Goal: Find specific page/section: Find specific page/section

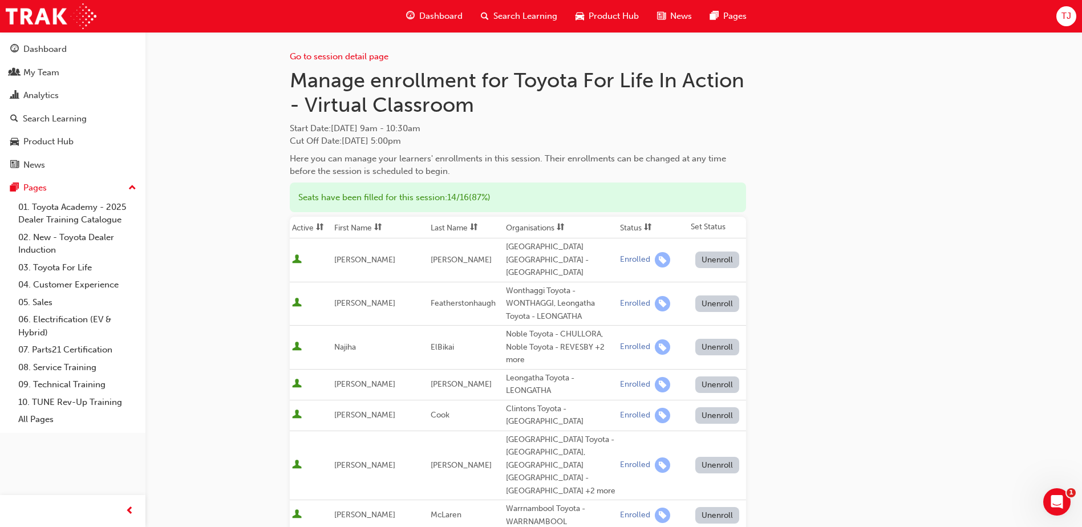
click at [435, 21] on span "Dashboard" at bounding box center [440, 16] width 43 height 13
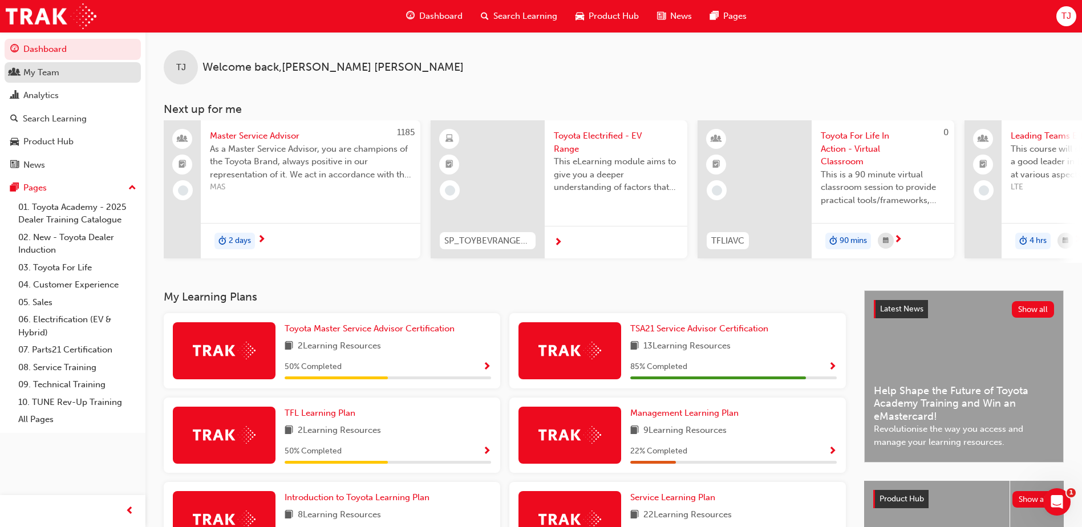
click at [64, 79] on div "My Team" at bounding box center [72, 73] width 125 height 14
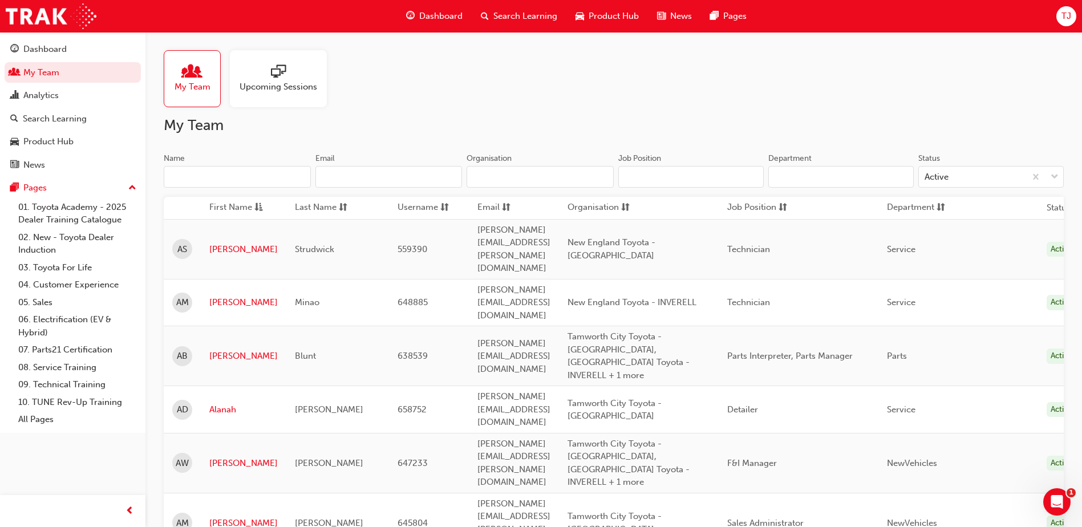
click at [279, 80] on span "sessionType_ONLINE_URL-icon" at bounding box center [278, 72] width 15 height 16
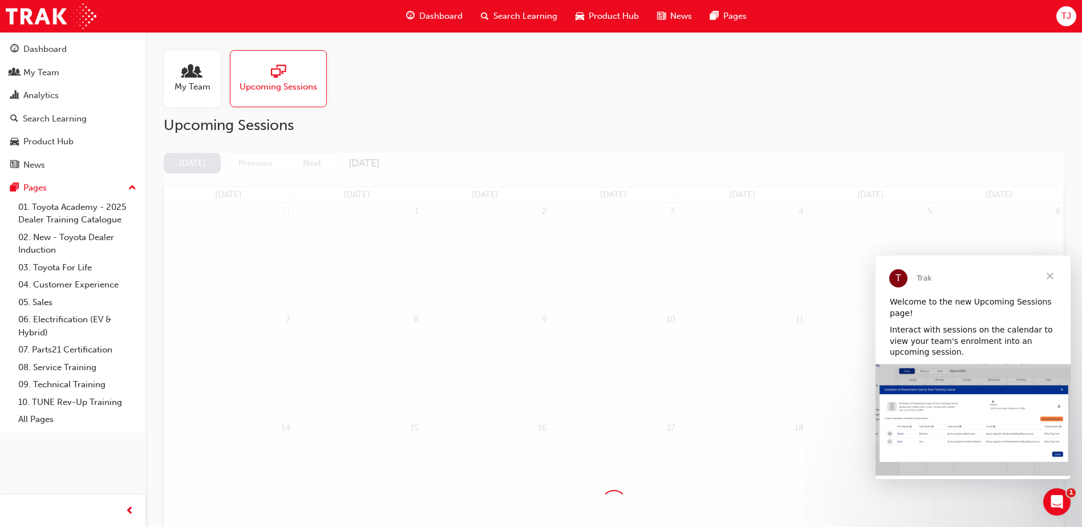
click at [1049, 274] on span "Close" at bounding box center [1049, 275] width 41 height 41
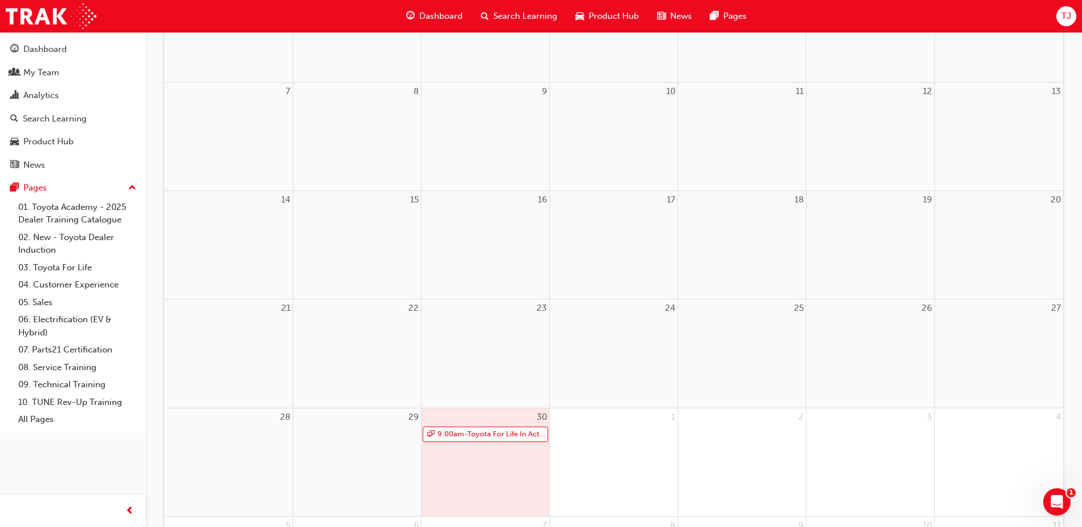
scroll to position [342, 0]
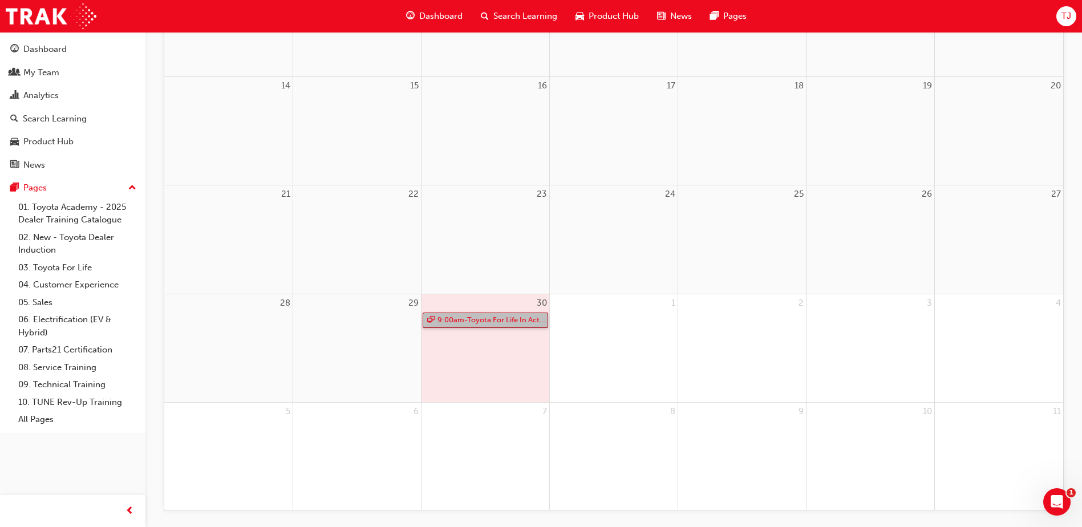
click at [500, 315] on link "9:00am - Toyota For Life In Action - Virtual Classroom" at bounding box center [485, 320] width 125 height 15
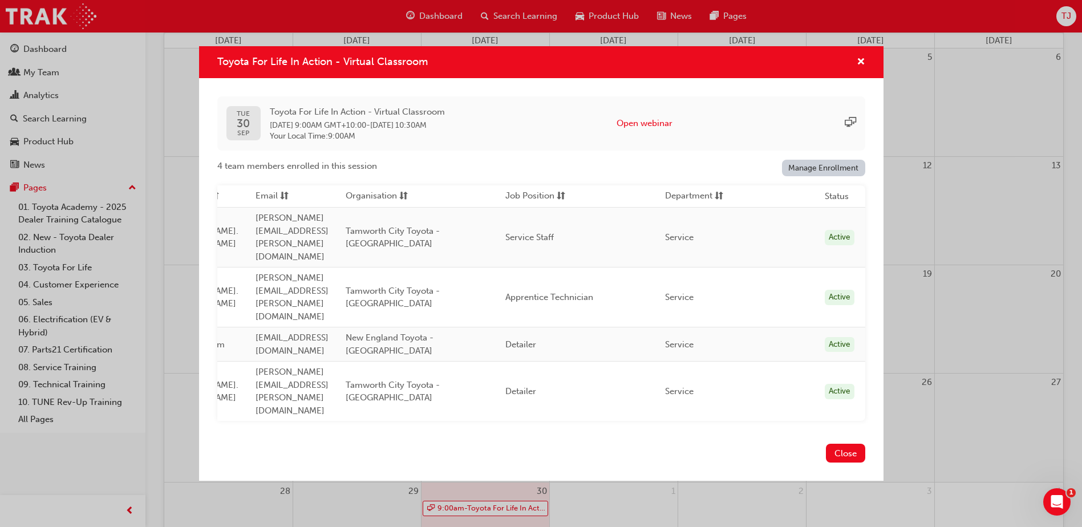
scroll to position [0, 0]
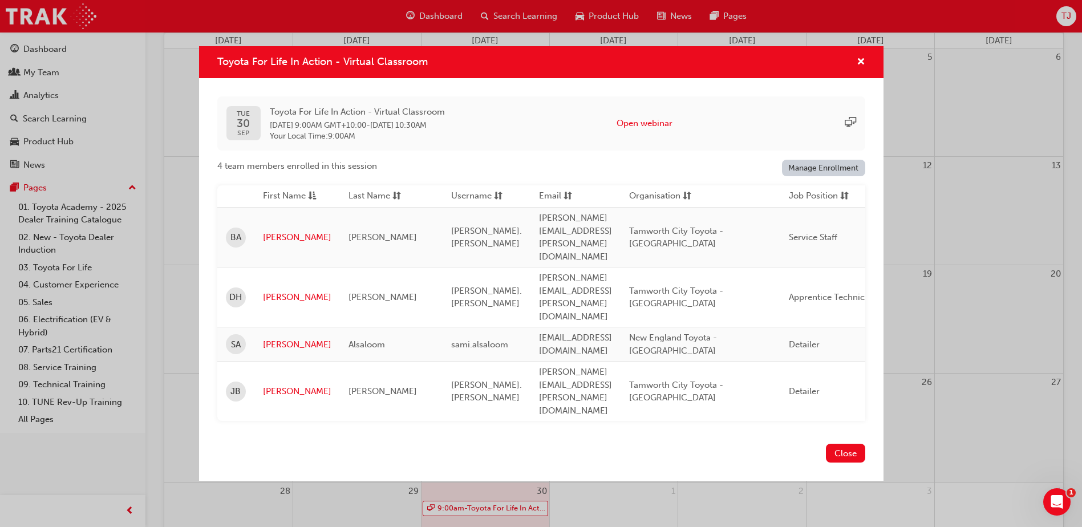
click at [857, 444] on button "Close" at bounding box center [845, 453] width 39 height 19
